Goal: Transaction & Acquisition: Download file/media

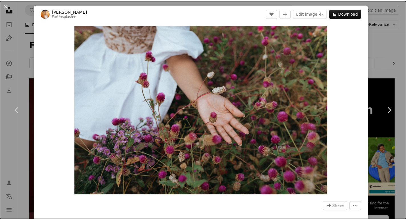
scroll to position [1139, 0]
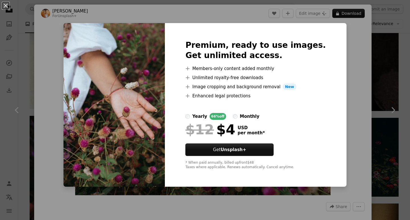
click at [335, 98] on div "An X shape Premium, ready to use images. Get unlimited access. A plus sign Memb…" at bounding box center [205, 110] width 410 height 220
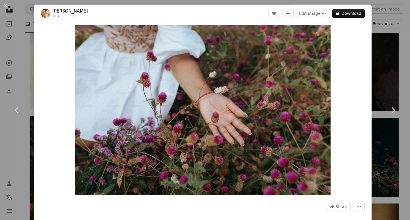
click at [4, 3] on button "An X shape" at bounding box center [5, 5] width 7 height 7
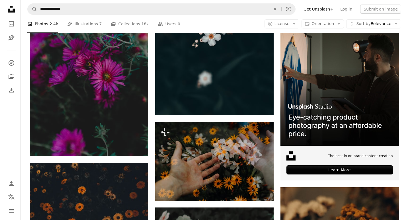
scroll to position [2364, 0]
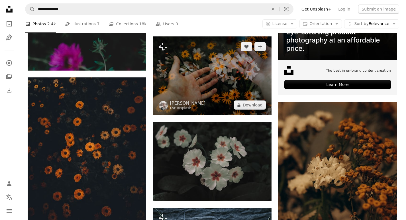
click at [235, 84] on img at bounding box center [212, 75] width 119 height 79
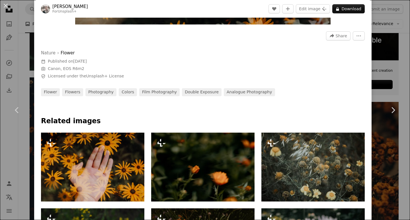
scroll to position [342, 0]
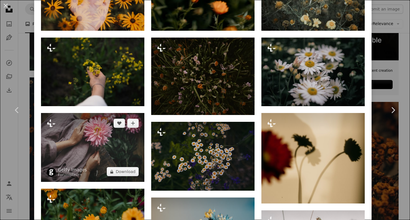
click at [99, 162] on img at bounding box center [92, 147] width 103 height 69
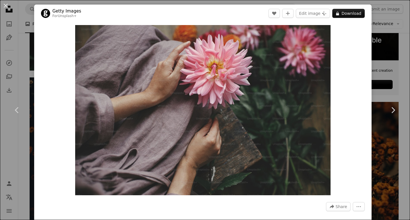
drag, startPoint x: 2, startPoint y: 6, endPoint x: 113, endPoint y: 23, distance: 112.3
click at [3, 6] on button "An X shape" at bounding box center [5, 5] width 7 height 7
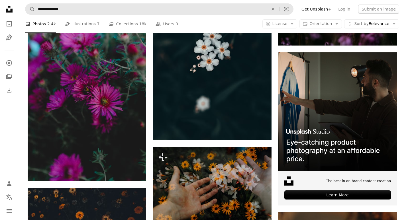
scroll to position [2250, 0]
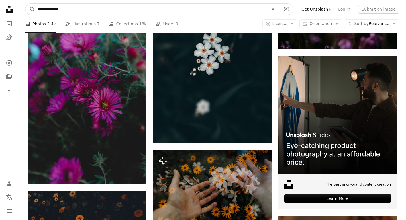
click at [107, 8] on input "**********" at bounding box center [151, 9] width 232 height 11
type input "**********"
click at [25, 4] on button "A magnifying glass" at bounding box center [30, 9] width 10 height 11
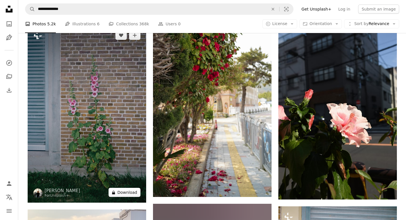
scroll to position [456, 0]
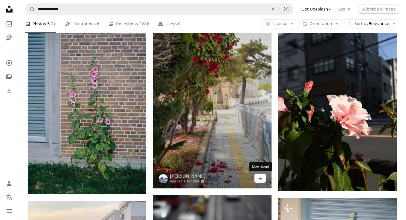
click at [258, 179] on icon "Arrow pointing down" at bounding box center [260, 178] width 5 height 7
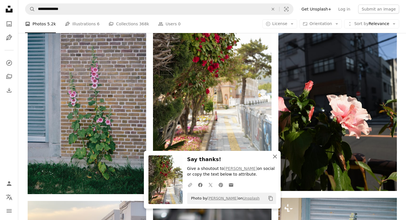
click at [273, 157] on icon "An X shape" at bounding box center [274, 156] width 7 height 7
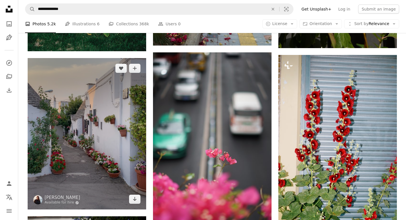
scroll to position [627, 0]
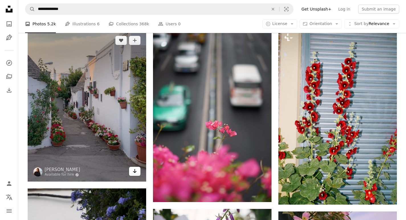
click at [136, 171] on icon "Arrow pointing down" at bounding box center [134, 171] width 5 height 7
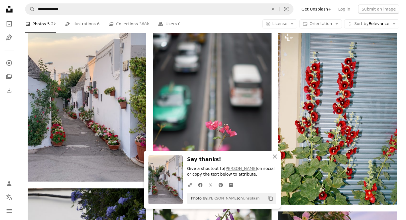
click at [272, 156] on icon "An X shape" at bounding box center [274, 156] width 7 height 7
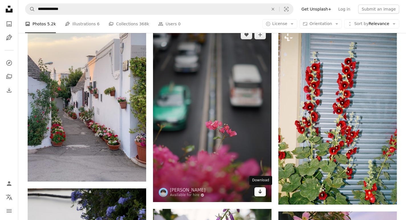
click at [258, 196] on link "Arrow pointing down" at bounding box center [259, 191] width 11 height 9
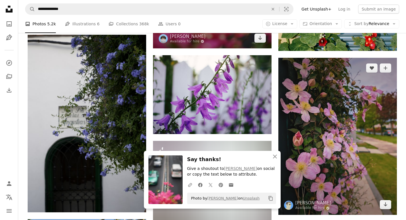
scroll to position [798, 0]
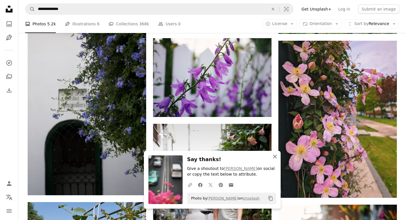
click at [272, 158] on icon "An X shape" at bounding box center [274, 156] width 7 height 7
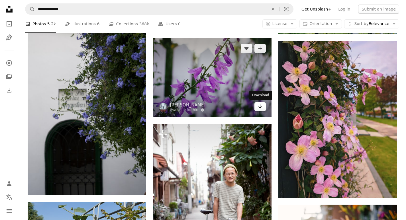
click at [259, 109] on icon "Arrow pointing down" at bounding box center [260, 106] width 5 height 7
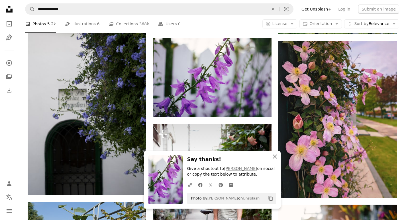
click at [273, 157] on icon "An X shape" at bounding box center [274, 156] width 7 height 7
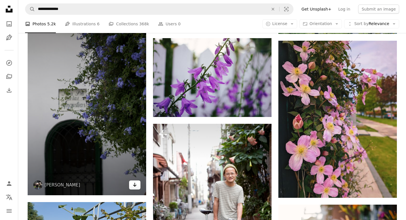
click at [137, 183] on link "Arrow pointing down" at bounding box center [134, 185] width 11 height 9
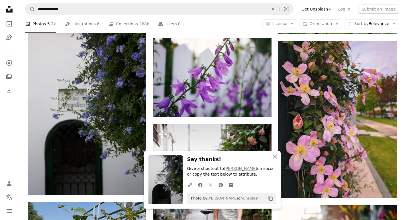
click at [276, 158] on icon "button" at bounding box center [275, 157] width 4 height 4
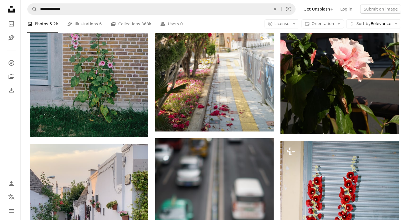
scroll to position [399, 0]
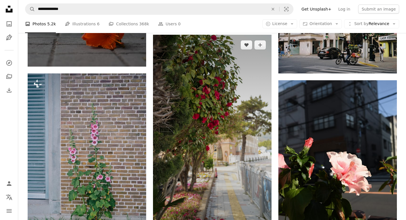
click at [205, 130] on img at bounding box center [212, 140] width 119 height 211
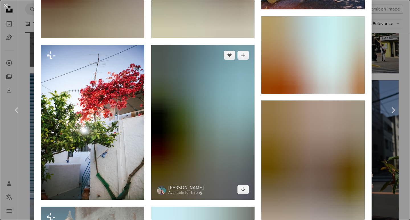
scroll to position [741, 0]
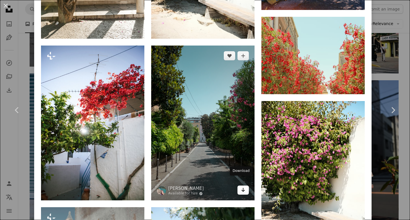
click at [242, 188] on icon "Download" at bounding box center [244, 190] width 4 height 4
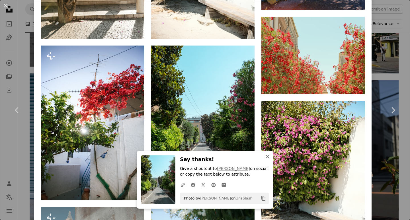
click at [264, 156] on icon "An X shape" at bounding box center [267, 156] width 7 height 7
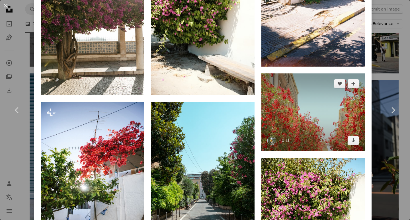
scroll to position [684, 0]
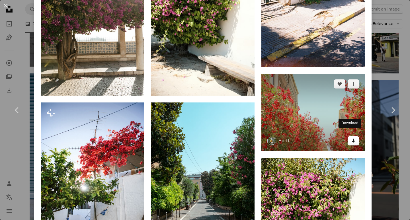
click at [351, 137] on icon "Arrow pointing down" at bounding box center [353, 140] width 5 height 7
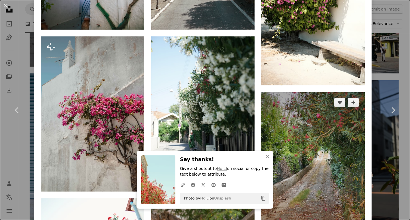
scroll to position [969, 0]
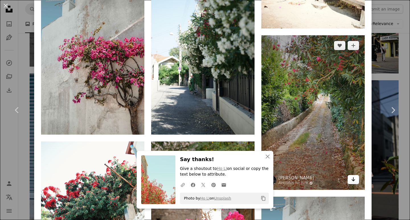
click at [352, 175] on link "Arrow pointing down" at bounding box center [353, 179] width 11 height 9
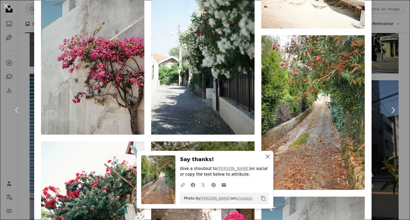
click at [266, 157] on icon "button" at bounding box center [268, 157] width 4 height 4
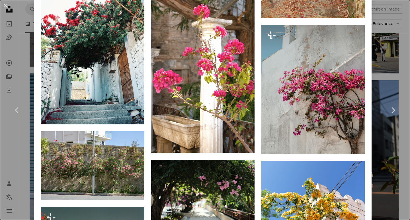
scroll to position [1084, 0]
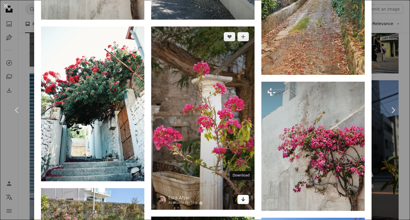
click at [238, 195] on link "Arrow pointing down" at bounding box center [243, 199] width 11 height 9
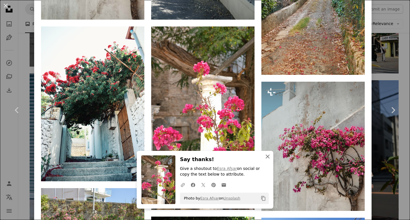
click at [269, 156] on icon "An X shape" at bounding box center [267, 156] width 7 height 7
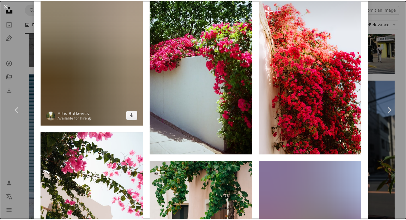
scroll to position [1425, 0]
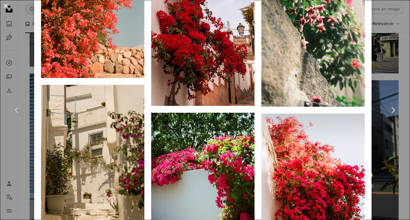
click at [3, 7] on button "An X shape" at bounding box center [5, 5] width 7 height 7
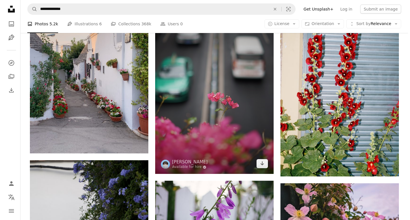
scroll to position [655, 0]
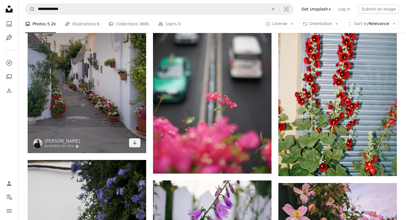
click at [128, 117] on img at bounding box center [87, 78] width 119 height 152
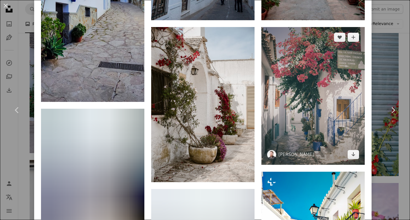
scroll to position [598, 0]
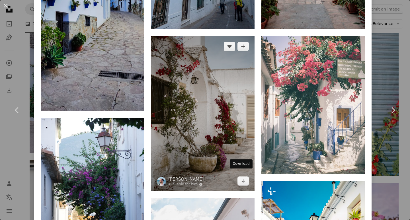
click at [241, 177] on icon "Arrow pointing down" at bounding box center [243, 180] width 5 height 7
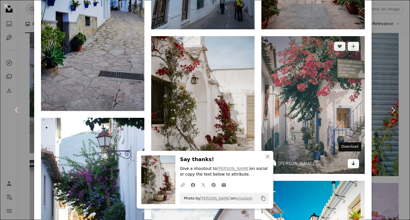
click at [352, 162] on icon "Download" at bounding box center [354, 164] width 4 height 4
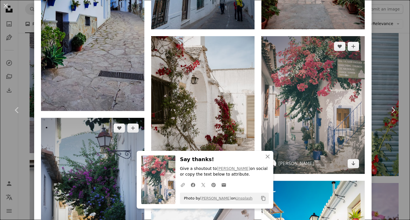
scroll to position [712, 0]
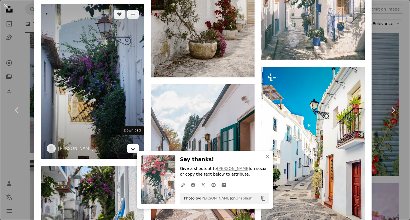
click at [134, 144] on link "Arrow pointing down" at bounding box center [132, 148] width 11 height 9
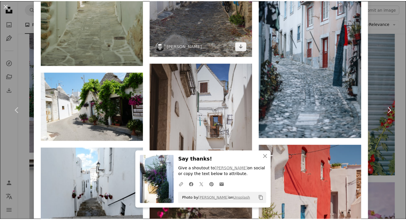
scroll to position [1570, 0]
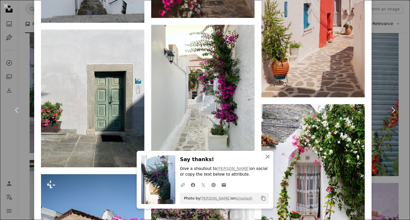
click at [266, 153] on button "An X shape Close" at bounding box center [267, 156] width 11 height 11
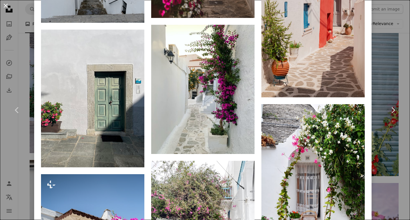
click at [5, 7] on button "An X shape" at bounding box center [5, 5] width 7 height 7
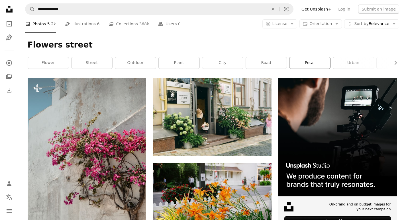
click at [311, 67] on link "petal" at bounding box center [309, 62] width 41 height 11
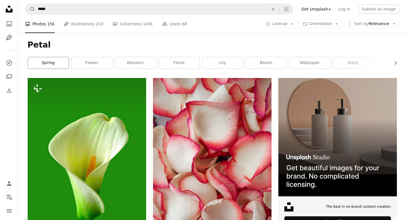
click at [63, 65] on link "spring" at bounding box center [48, 62] width 41 height 11
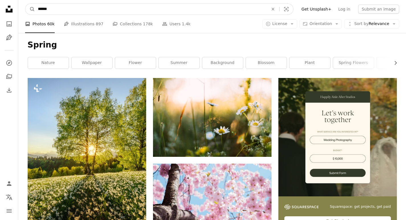
click at [91, 9] on input "******" at bounding box center [151, 9] width 232 height 11
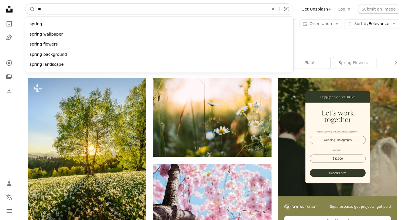
type input "*"
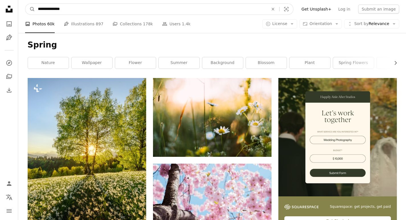
type input "**********"
click at [25, 4] on button "A magnifying glass" at bounding box center [30, 9] width 10 height 11
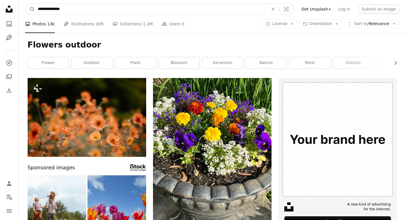
click at [164, 9] on input "**********" at bounding box center [151, 9] width 232 height 11
type input "**********"
click at [25, 4] on button "A magnifying glass" at bounding box center [30, 9] width 10 height 11
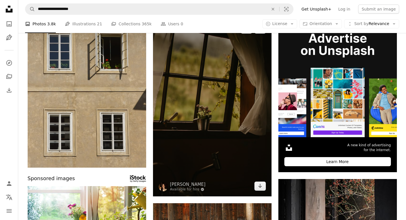
scroll to position [85, 0]
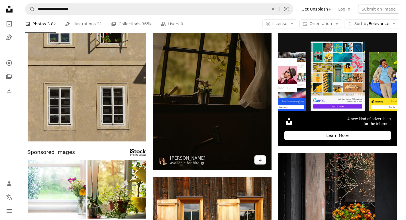
click at [256, 160] on link "Arrow pointing down" at bounding box center [259, 160] width 11 height 9
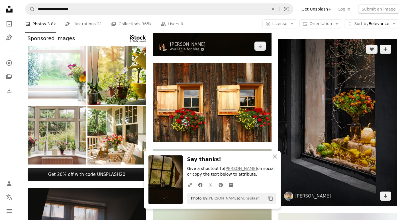
scroll to position [256, 0]
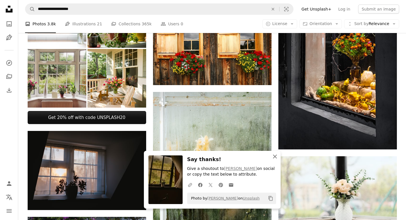
click at [275, 158] on icon "An X shape" at bounding box center [274, 156] width 7 height 7
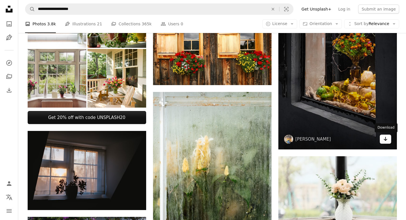
click at [384, 140] on icon "Arrow pointing down" at bounding box center [385, 139] width 5 height 7
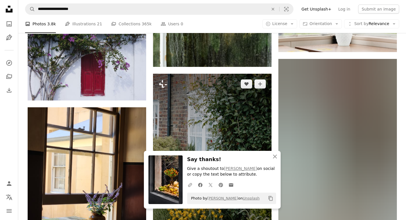
scroll to position [427, 0]
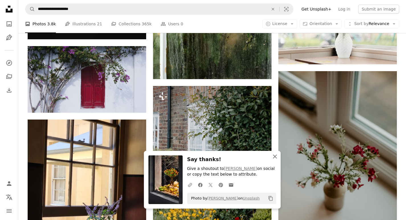
click at [278, 158] on icon "An X shape" at bounding box center [274, 156] width 7 height 7
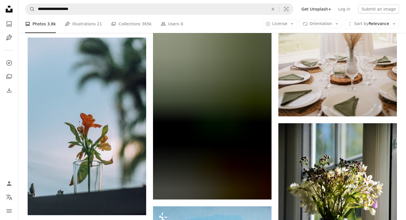
scroll to position [3219, 0]
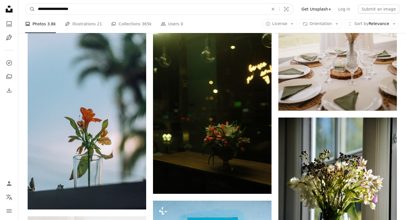
click at [128, 10] on input "**********" at bounding box center [151, 9] width 232 height 11
type input "**********"
click button "A magnifying glass" at bounding box center [30, 9] width 10 height 11
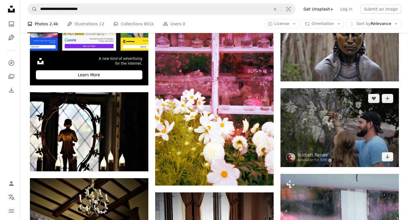
scroll to position [1196, 0]
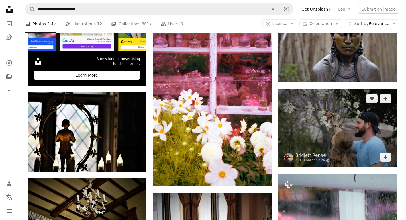
click at [334, 130] on img at bounding box center [337, 128] width 119 height 79
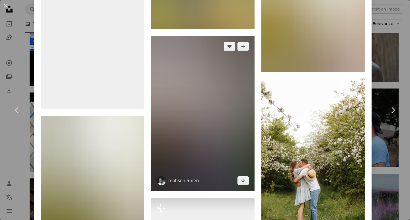
scroll to position [1510, 0]
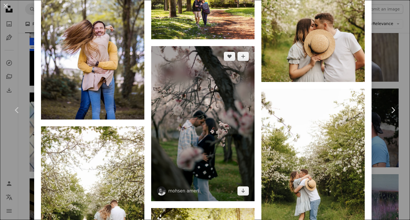
click at [199, 126] on img at bounding box center [202, 123] width 103 height 155
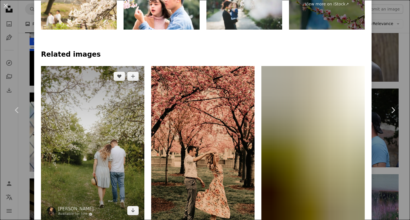
scroll to position [427, 0]
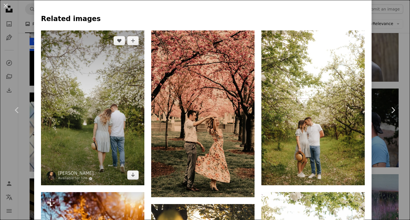
click at [102, 123] on img at bounding box center [92, 107] width 103 height 155
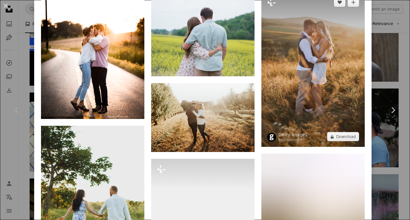
scroll to position [757, 0]
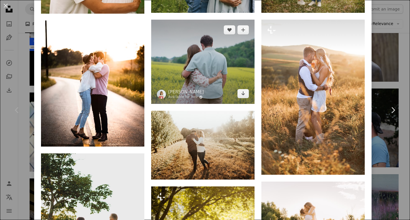
click at [224, 62] on img at bounding box center [202, 62] width 103 height 84
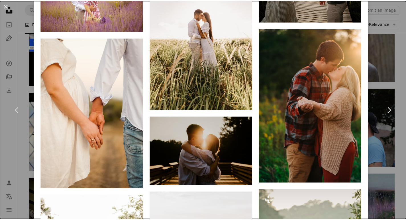
scroll to position [2669, 0]
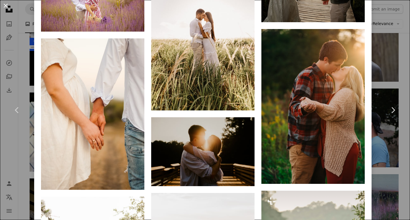
click at [2, 5] on button "An X shape" at bounding box center [5, 5] width 7 height 7
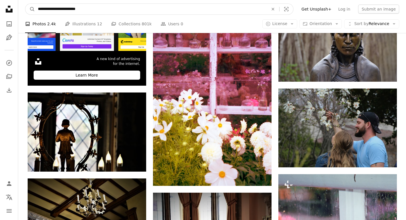
click at [197, 9] on input "**********" at bounding box center [151, 9] width 232 height 11
type input "**********"
click at [25, 4] on button "A magnifying glass" at bounding box center [30, 9] width 10 height 11
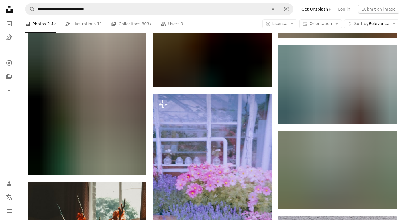
scroll to position [3248, 0]
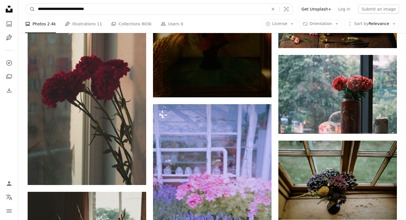
click at [177, 8] on input "**********" at bounding box center [151, 9] width 232 height 11
type input "*"
type input "**********"
click at [25, 4] on button "A magnifying glass" at bounding box center [30, 9] width 10 height 11
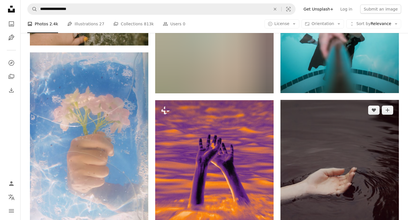
scroll to position [3219, 0]
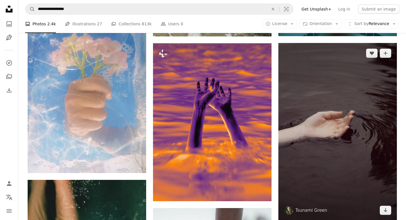
click at [303, 169] on img at bounding box center [337, 132] width 119 height 178
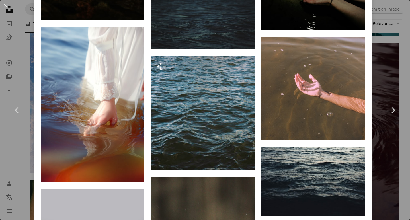
scroll to position [1652, 0]
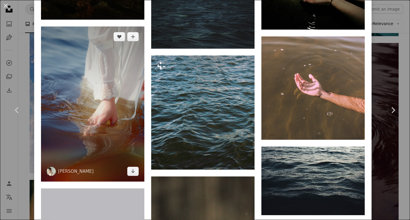
click at [112, 121] on img at bounding box center [92, 103] width 103 height 155
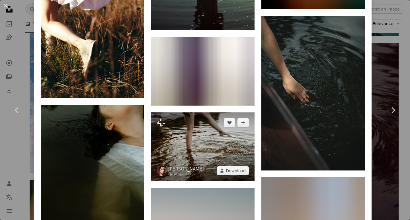
scroll to position [2051, 0]
